Goal: Task Accomplishment & Management: Use online tool/utility

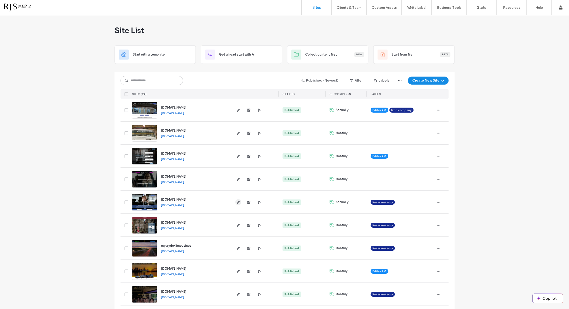
click at [236, 202] on icon "button" at bounding box center [238, 202] width 4 height 4
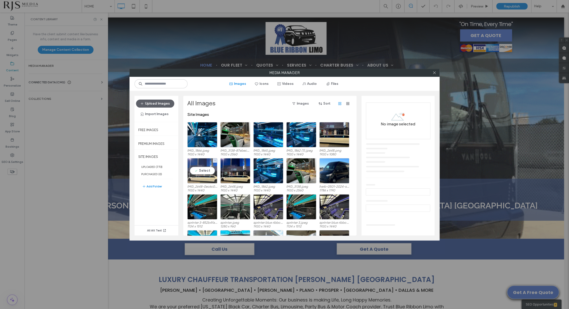
click at [210, 170] on div "Select" at bounding box center [202, 170] width 30 height 25
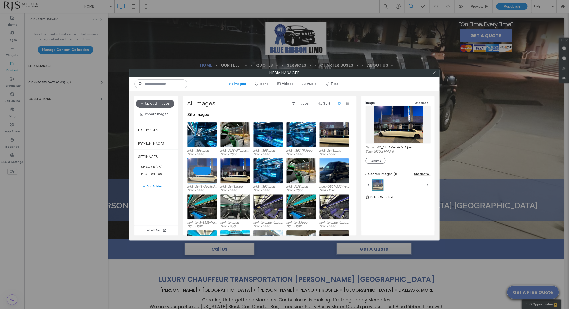
drag, startPoint x: 393, startPoint y: 127, endPoint x: 385, endPoint y: 146, distance: 21.2
click at [385, 146] on link "IMG_2648-0ec6c048.jpeg" at bounding box center [395, 147] width 38 height 4
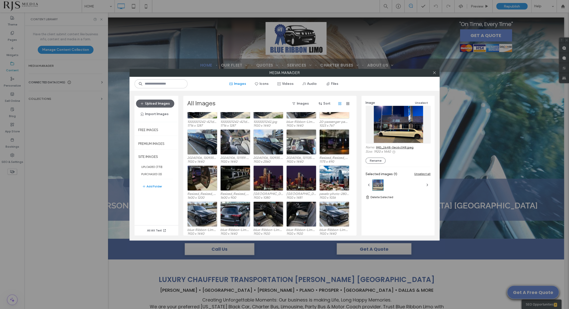
scroll to position [2232, 0]
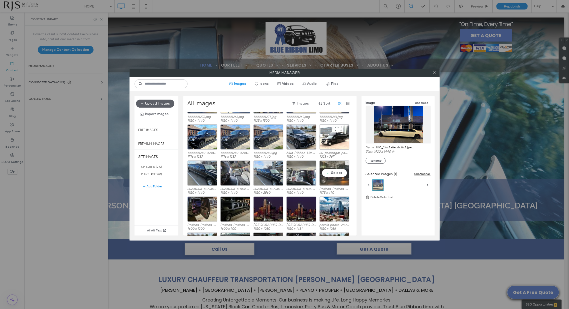
click at [328, 178] on div "Select" at bounding box center [335, 172] width 30 height 25
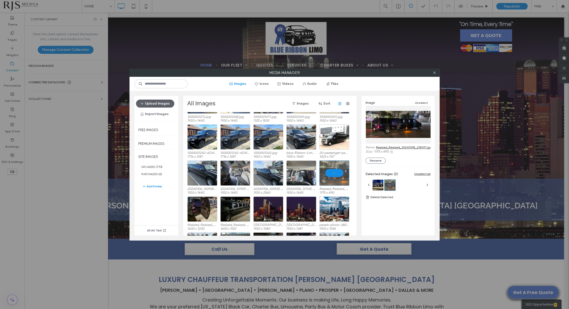
click at [383, 148] on link "Resized_Resized_20240105_205017.jpg" at bounding box center [404, 147] width 56 height 4
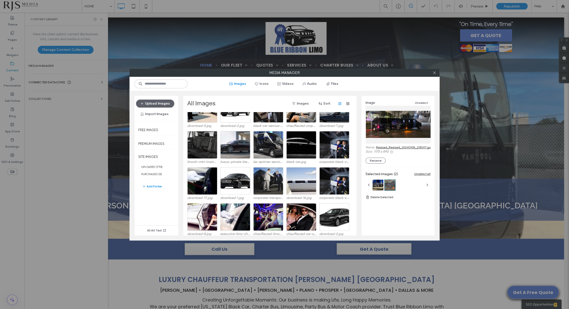
scroll to position [5330, 0]
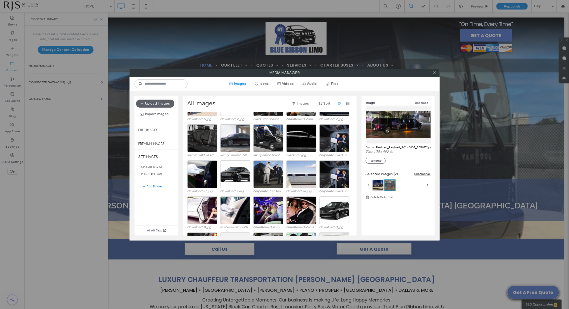
click at [436, 74] on div at bounding box center [435, 73] width 8 height 8
click at [434, 72] on use at bounding box center [434, 73] width 3 height 3
